Goal: Task Accomplishment & Management: Manage account settings

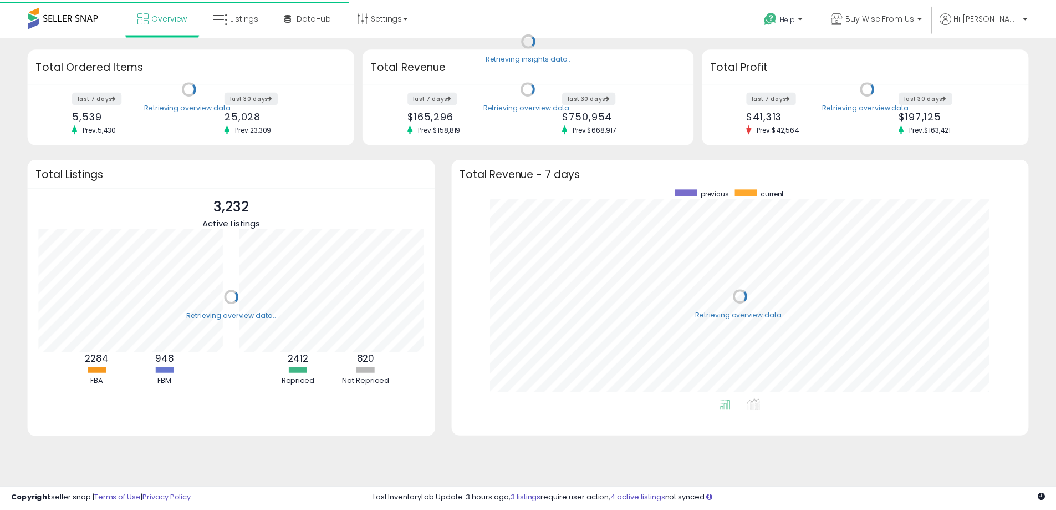
scroll to position [210, 559]
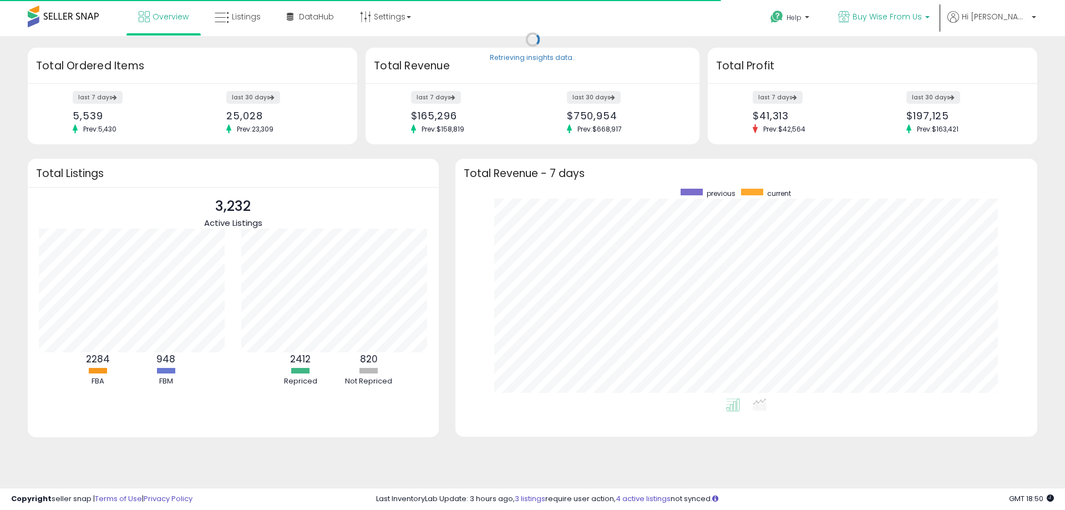
click at [922, 17] on span "Buy Wise From Us" at bounding box center [886, 16] width 69 height 11
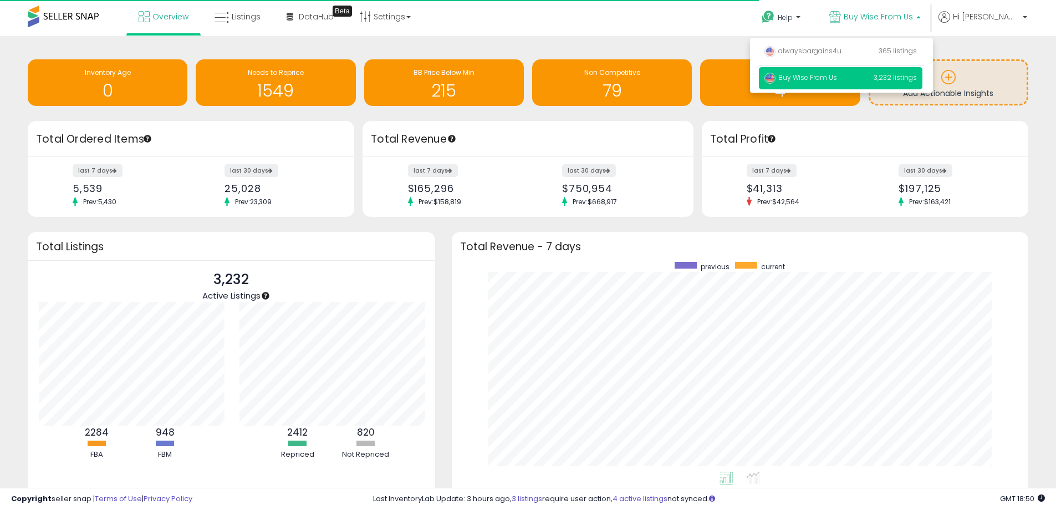
scroll to position [0, 0]
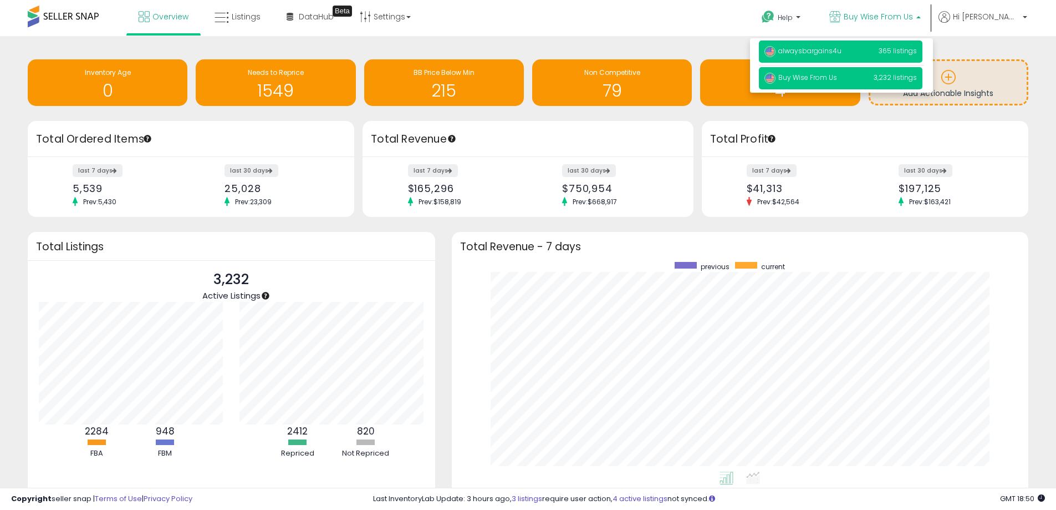
click at [842, 53] on span "alwaysbargains4u" at bounding box center [803, 50] width 77 height 9
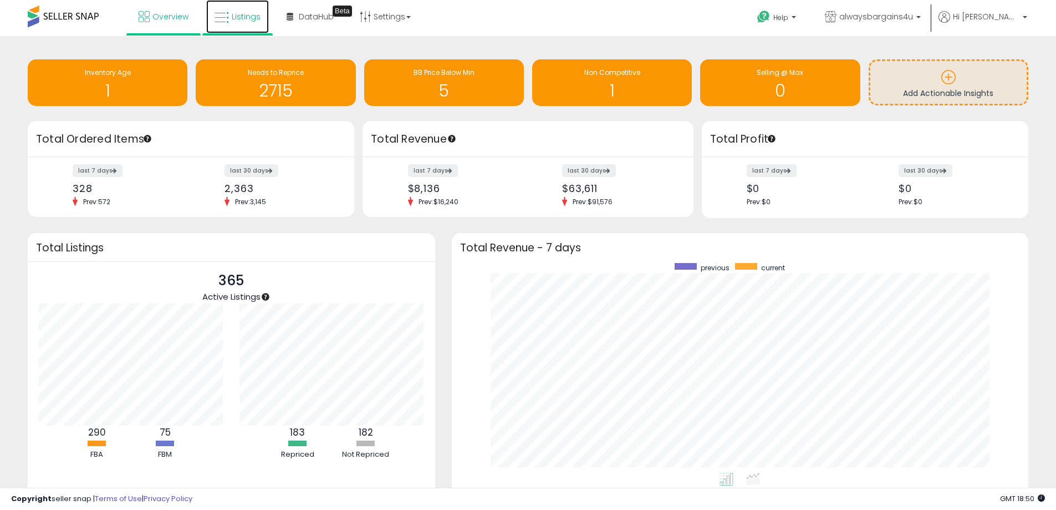
click at [248, 19] on span "Listings" at bounding box center [246, 16] width 29 height 11
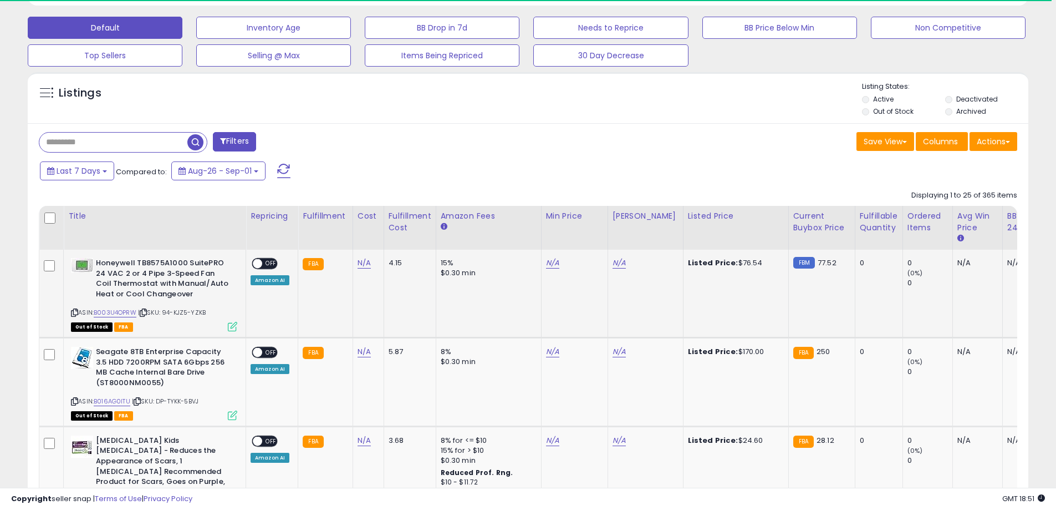
scroll to position [227, 581]
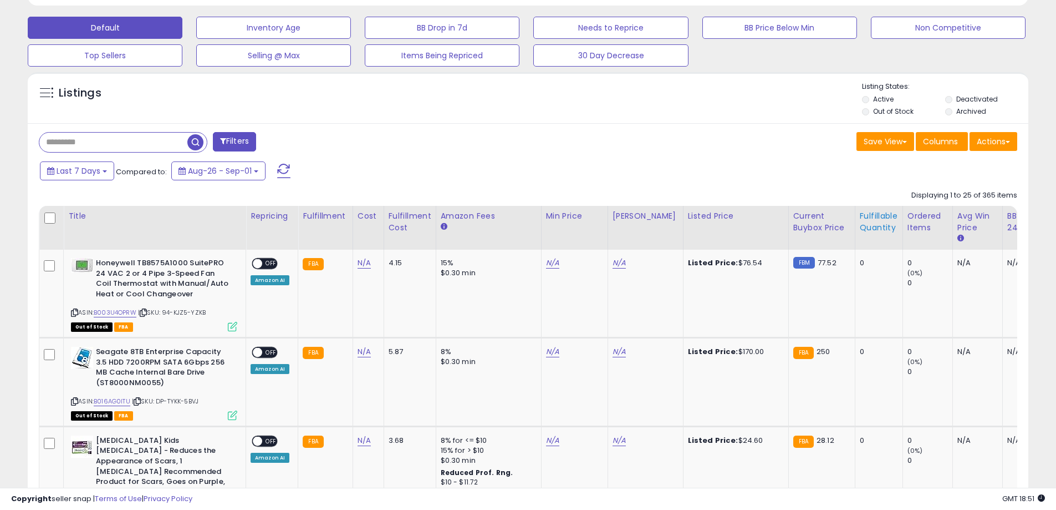
click at [864, 215] on div "Fulfillable Quantity" at bounding box center [879, 221] width 38 height 23
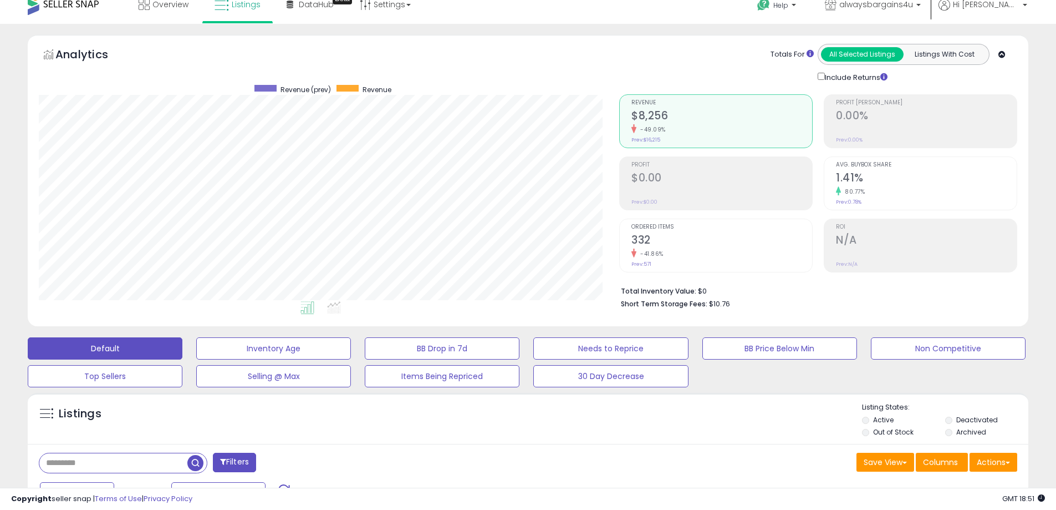
scroll to position [0, 0]
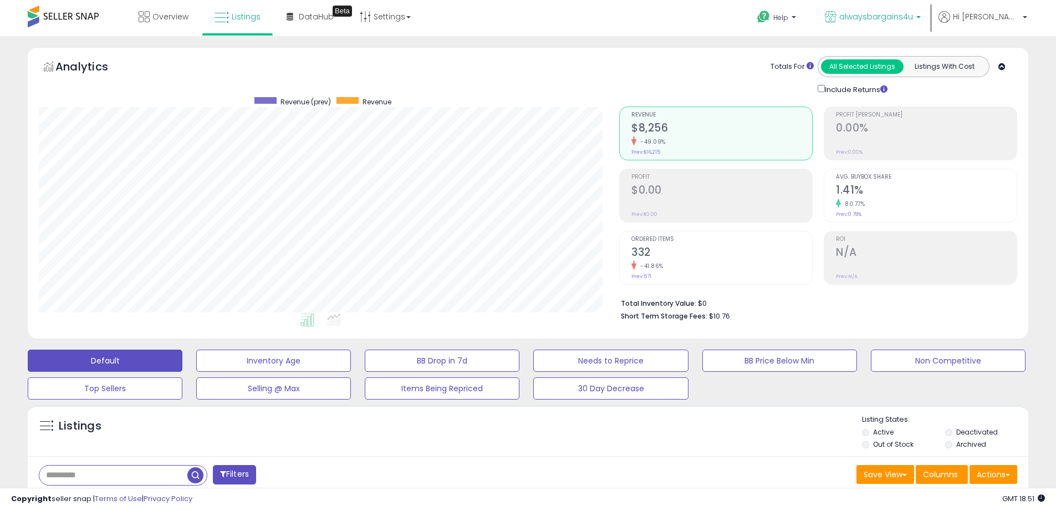
click at [913, 21] on span "alwaysbargains4u" at bounding box center [876, 16] width 74 height 11
